Goal: Information Seeking & Learning: Check status

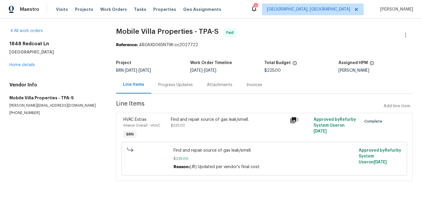
click at [170, 87] on div "Progress Updates" at bounding box center [175, 85] width 35 height 6
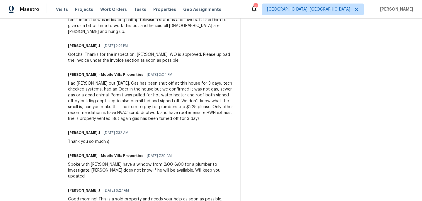
scroll to position [240, 0]
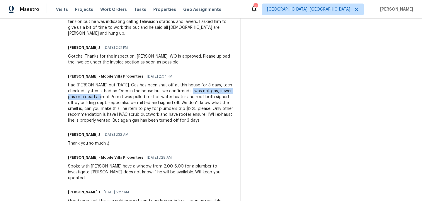
drag, startPoint x: 168, startPoint y: 85, endPoint x: 66, endPoint y: 91, distance: 101.6
click at [68, 91] on div "Had [PERSON_NAME] out [DATE]. Gas has been shut off at this house for 3 days, t…" at bounding box center [150, 102] width 165 height 41
copy div "not gas, sewer gas or a dead animal."
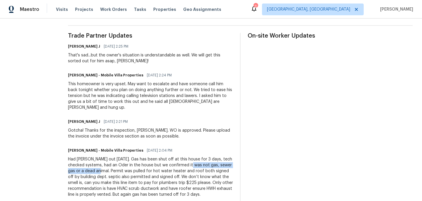
scroll to position [166, 0]
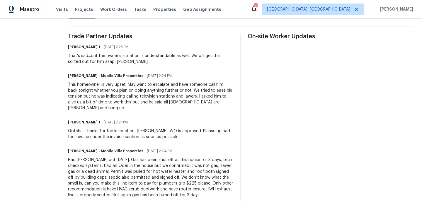
click at [103, 92] on div "This homeowner is very upset. May want to escalate and have someone call him ba…" at bounding box center [150, 95] width 165 height 29
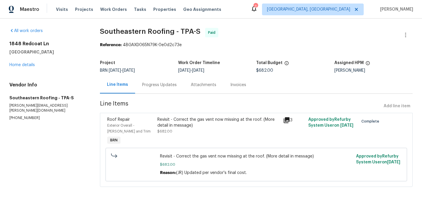
click at [158, 85] on div "Progress Updates" at bounding box center [159, 85] width 35 height 6
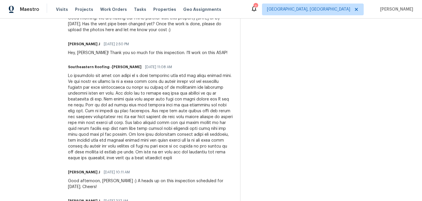
scroll to position [503, 0]
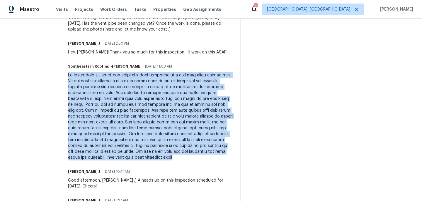
drag, startPoint x: 52, startPoint y: 75, endPoint x: 163, endPoint y: 154, distance: 136.6
click at [163, 154] on div "All work orders [STREET_ADDRESS] Home details Vendor Info Southeastern Roofing …" at bounding box center [211, 45] width 422 height 1058
copy div "We inspected the roof and there is a vent installed over the gas water heater p…"
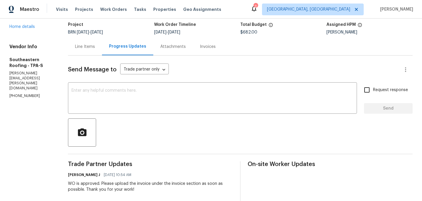
scroll to position [0, 0]
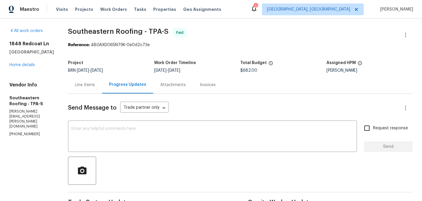
click at [75, 87] on div "Line Items" at bounding box center [85, 85] width 20 height 6
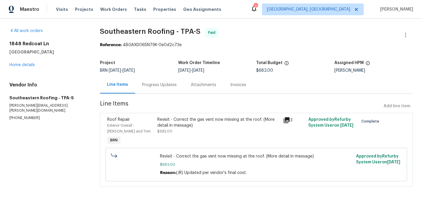
click at [159, 85] on div "Progress Updates" at bounding box center [159, 85] width 35 height 6
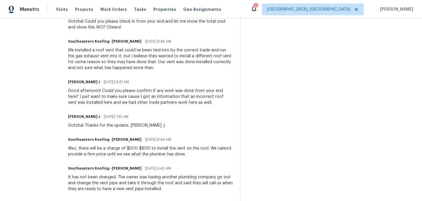
scroll to position [311, 0]
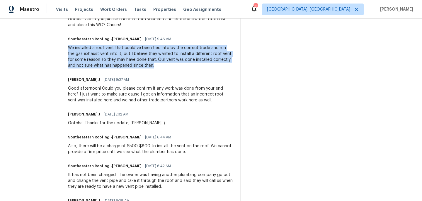
drag, startPoint x: 53, startPoint y: 45, endPoint x: 148, endPoint y: 66, distance: 97.1
copy div "We installed a roof vent that could’ve been tied into by the correct trade and …"
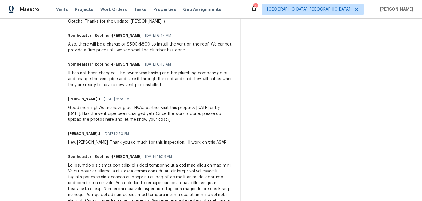
scroll to position [414, 0]
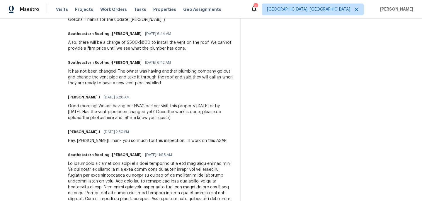
click at [158, 77] on div "It has not been changed. The owner was having another plumbing company go out a…" at bounding box center [150, 77] width 165 height 18
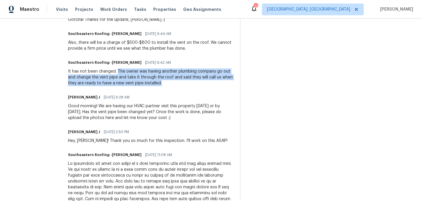
drag, startPoint x: 103, startPoint y: 72, endPoint x: 162, endPoint y: 75, distance: 58.7
click at [157, 83] on div "It has not been changed. The owner was having another plumbing company go out a…" at bounding box center [150, 77] width 165 height 18
copy div "The owner was having another plumbing company go out and change the vent pipe a…"
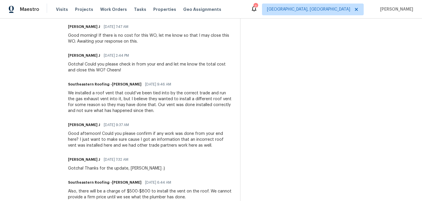
scroll to position [263, 0]
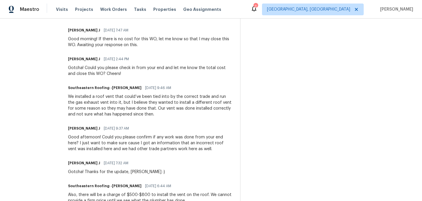
click at [105, 103] on div "We installed a roof vent that could’ve been tied into by the correct trade and …" at bounding box center [150, 105] width 165 height 23
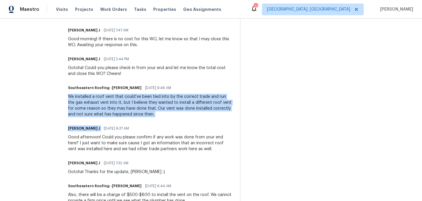
drag, startPoint x: 73, startPoint y: 94, endPoint x: 140, endPoint y: 123, distance: 72.7
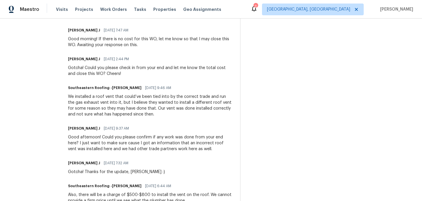
drag, startPoint x: 123, startPoint y: 99, endPoint x: 113, endPoint y: 105, distance: 12.1
click at [116, 116] on div "We installed a roof vent that could’ve been tied into by the correct trade and …" at bounding box center [150, 105] width 165 height 23
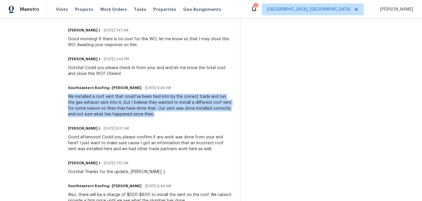
drag, startPoint x: 120, startPoint y: 115, endPoint x: 67, endPoint y: 98, distance: 55.2
click at [68, 95] on div "We installed a roof vent that could’ve been tied into by the correct trade and …" at bounding box center [150, 105] width 165 height 23
copy div "We installed a roof vent that could’ve been tied into by the correct trade and …"
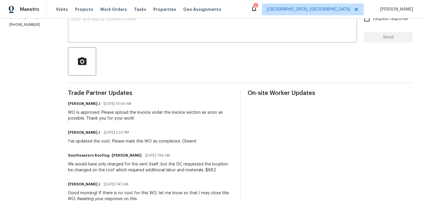
scroll to position [109, 0]
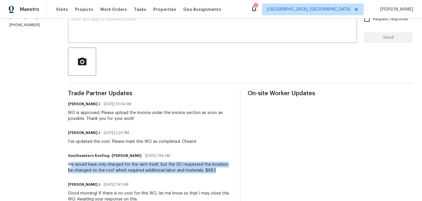
drag, startPoint x: 57, startPoint y: 163, endPoint x: 198, endPoint y: 172, distance: 141.3
click at [198, 172] on div "We would have only charged for the vent itself, but the GC requested the locati…" at bounding box center [150, 167] width 165 height 12
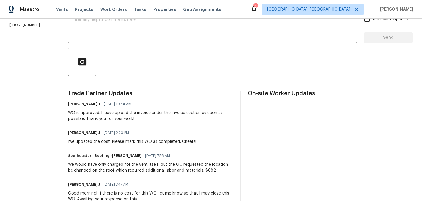
click at [198, 171] on div "We would have only charged for the vent itself, but the GC requested the locati…" at bounding box center [150, 167] width 165 height 12
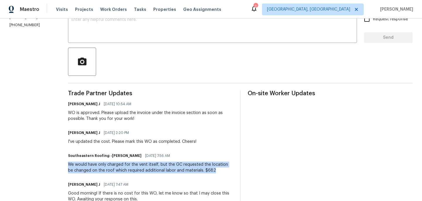
drag, startPoint x: 194, startPoint y: 169, endPoint x: 56, endPoint y: 164, distance: 138.2
click at [68, 164] on div "We would have only charged for the vent itself, but the GC requested the locati…" at bounding box center [150, 167] width 165 height 12
copy div "We would have only charged for the vent itself, but the GC requested the locati…"
